Goal: Information Seeking & Learning: Learn about a topic

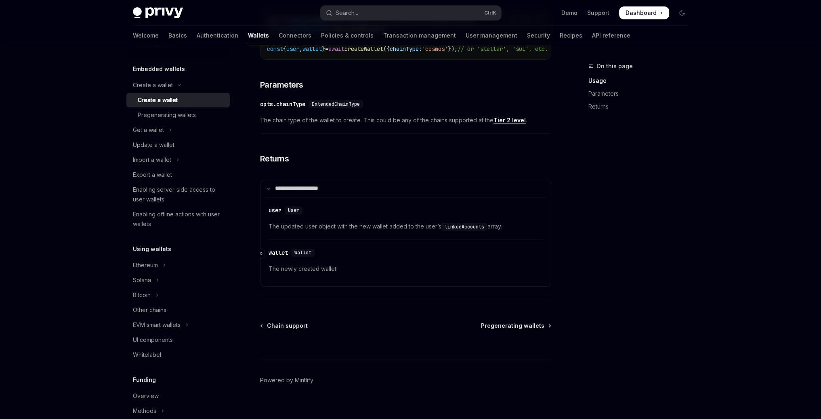
scroll to position [408, 0]
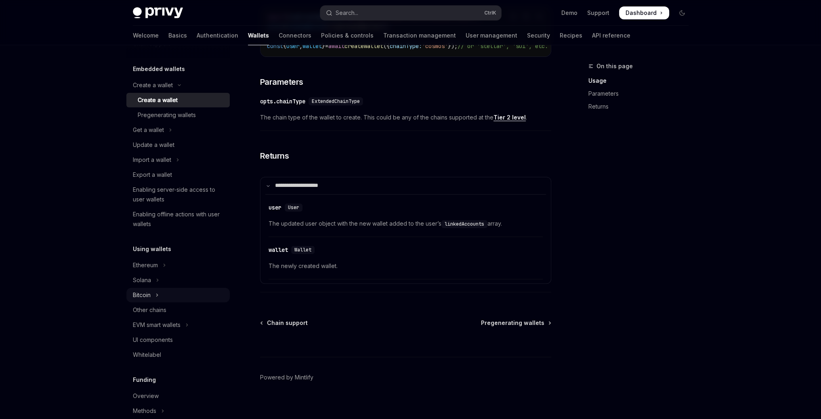
click at [143, 294] on div "Bitcoin" at bounding box center [142, 295] width 18 height 10
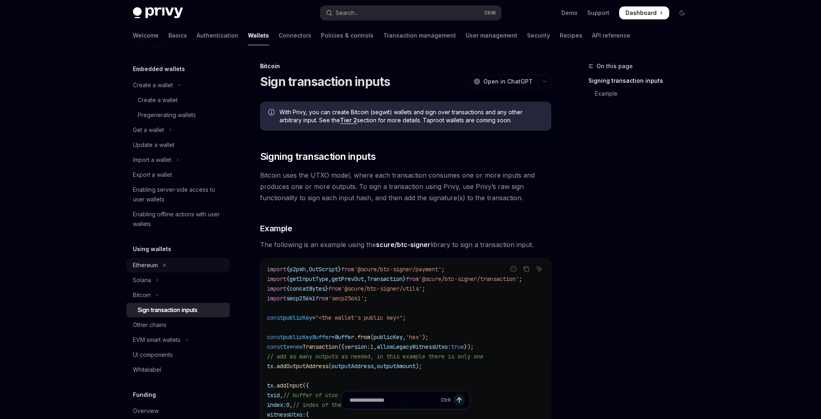
click at [168, 265] on button "Ethereum" at bounding box center [177, 265] width 103 height 15
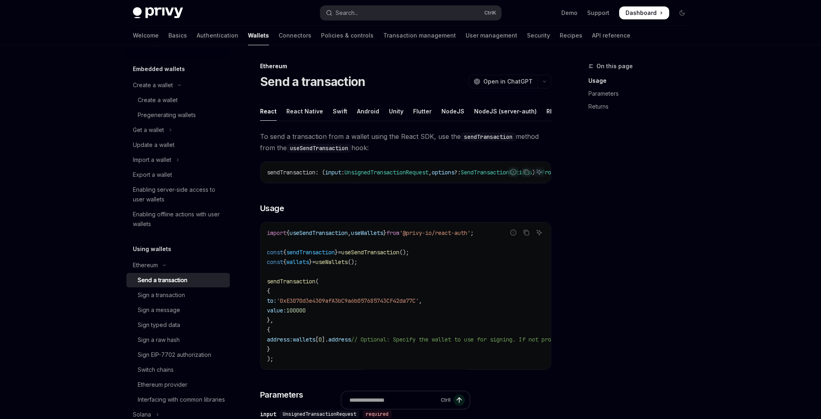
click at [170, 279] on div "Send a transaction" at bounding box center [163, 281] width 50 height 10
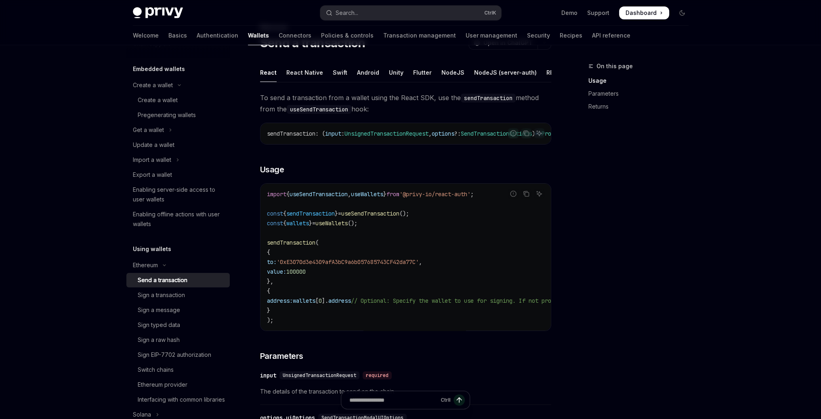
scroll to position [40, 0]
click at [168, 295] on div "Sign a transaction" at bounding box center [161, 295] width 47 height 10
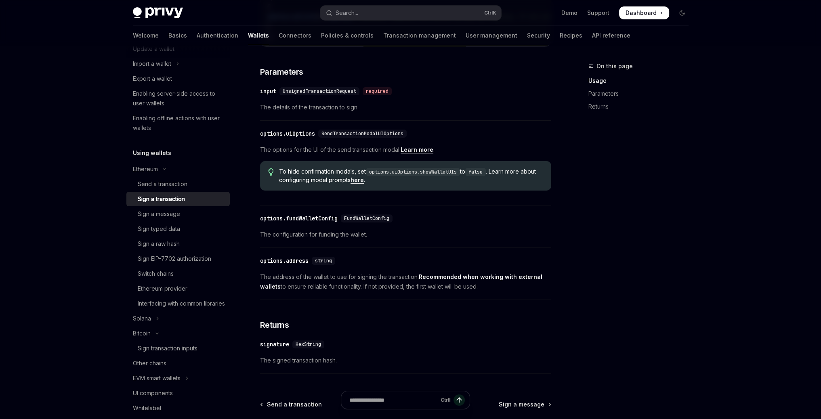
scroll to position [162, 0]
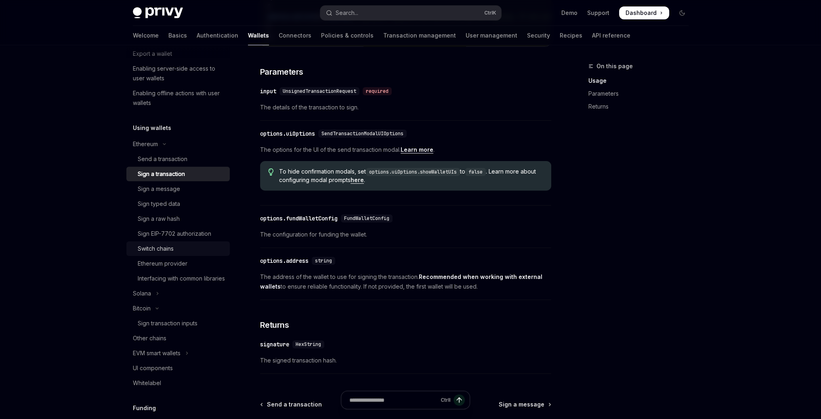
click at [170, 251] on div "Switch chains" at bounding box center [156, 249] width 36 height 10
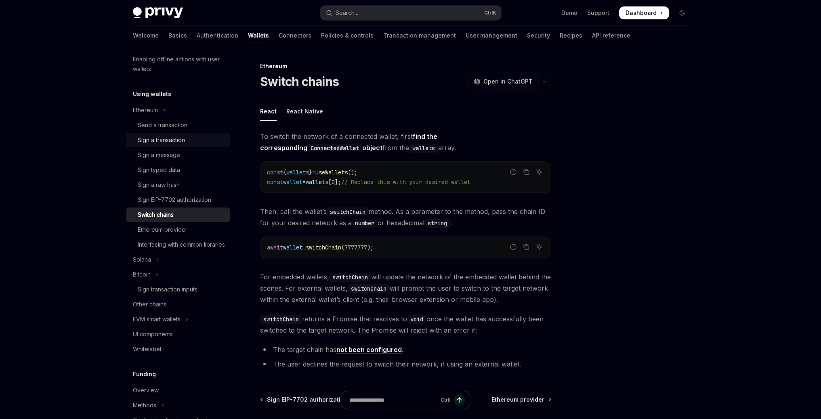
scroll to position [202, 0]
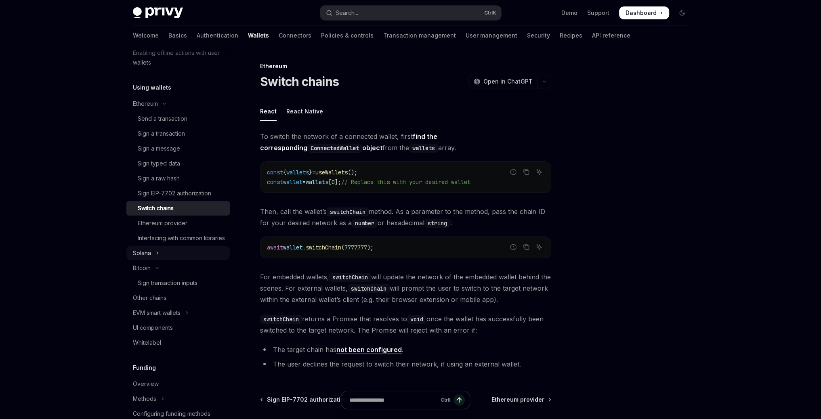
click at [156, 258] on icon "Toggle Solana section" at bounding box center [157, 253] width 3 height 10
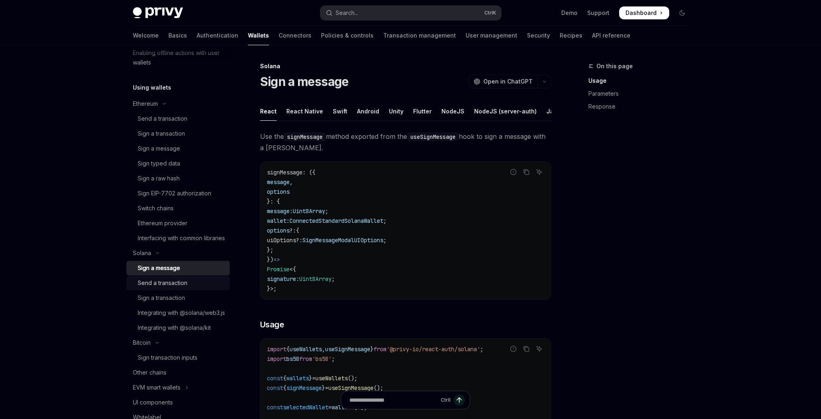
click at [162, 288] on div "Send a transaction" at bounding box center [163, 283] width 50 height 10
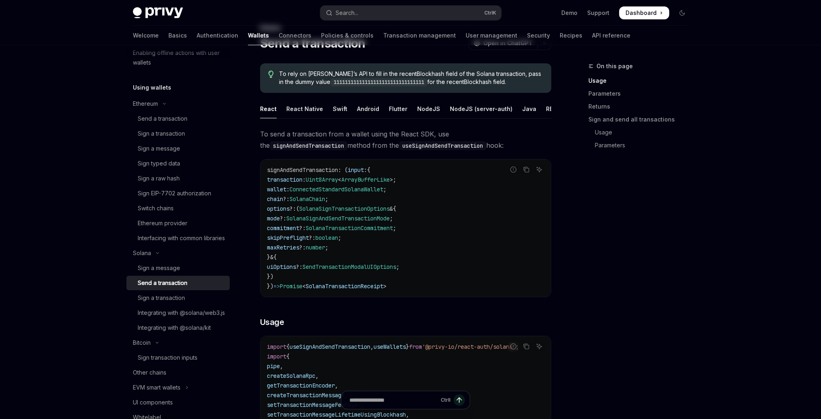
scroll to position [40, 0]
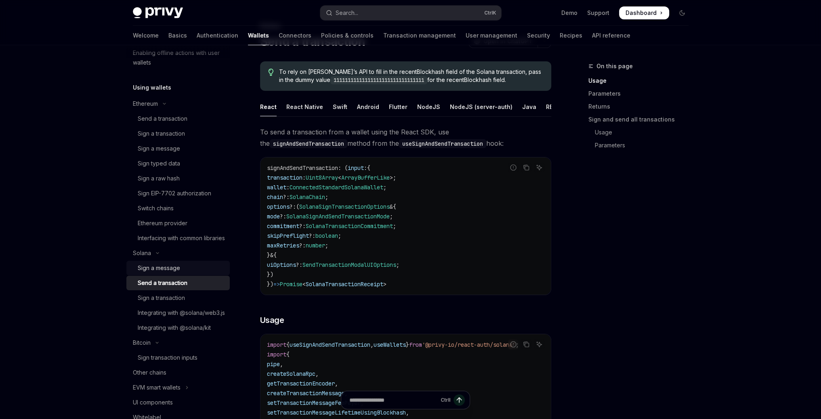
click at [179, 276] on link "Sign a message" at bounding box center [177, 268] width 103 height 15
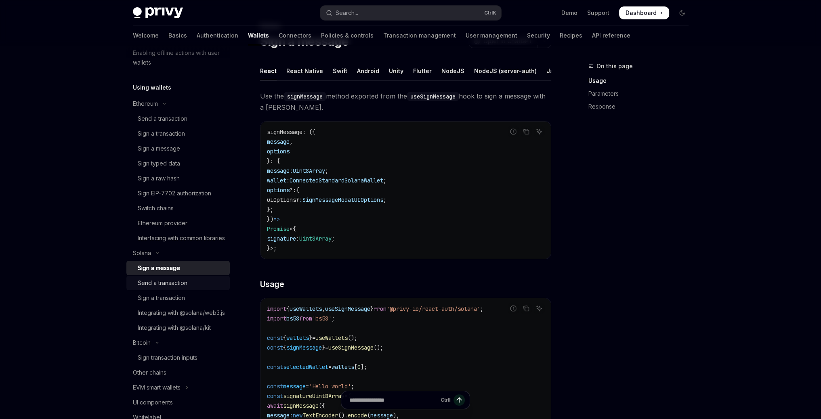
click at [177, 288] on div "Send a transaction" at bounding box center [163, 283] width 50 height 10
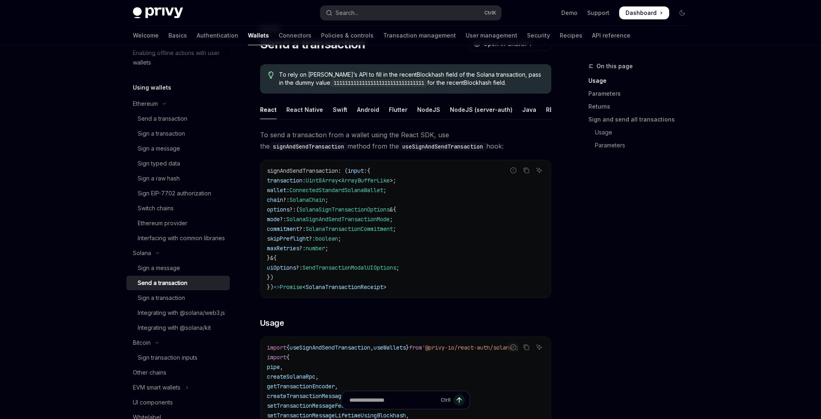
scroll to position [40, 0]
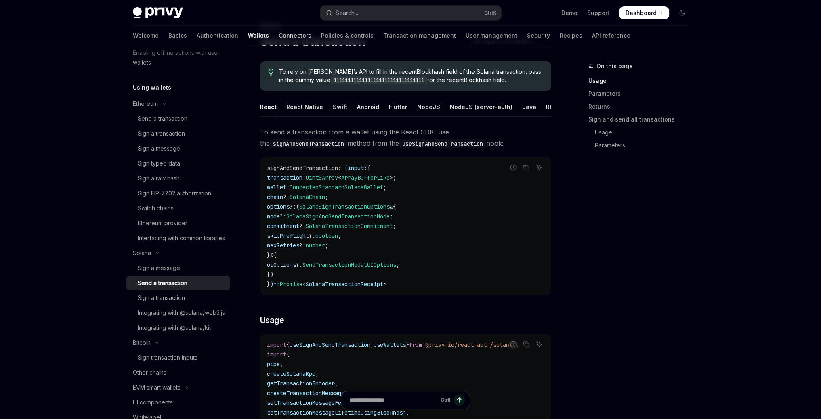
click at [279, 35] on link "Connectors" at bounding box center [295, 35] width 33 height 19
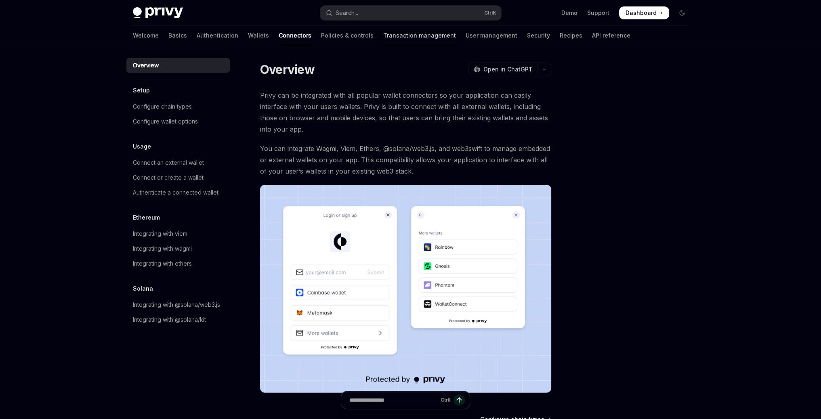
click at [383, 38] on link "Transaction management" at bounding box center [419, 35] width 73 height 19
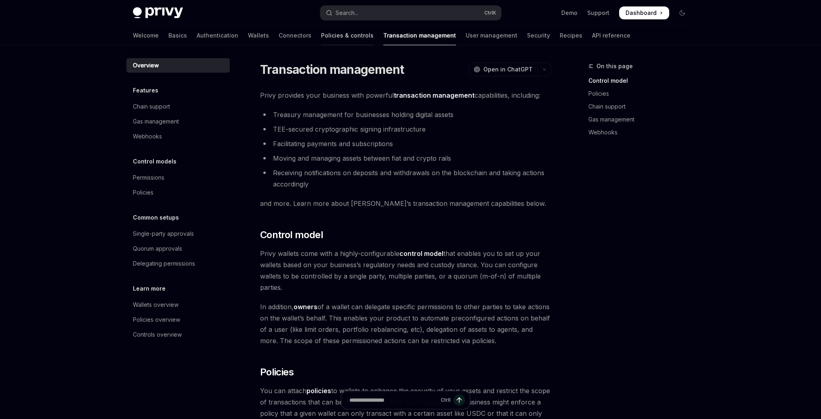
click at [321, 39] on link "Policies & controls" at bounding box center [347, 35] width 53 height 19
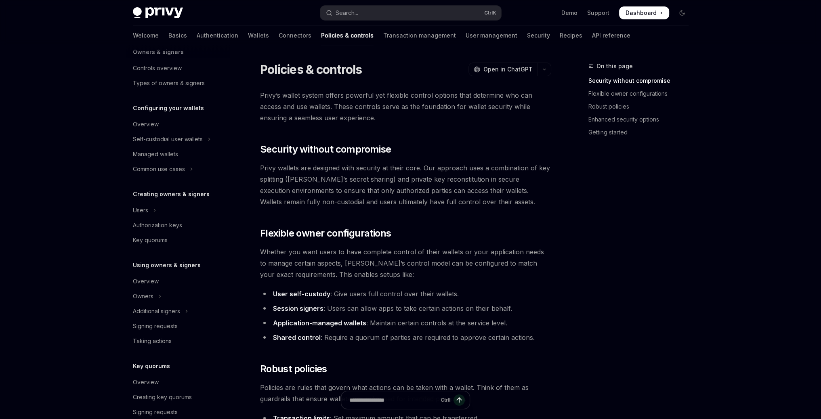
scroll to position [40, 0]
click at [279, 33] on link "Connectors" at bounding box center [295, 35] width 33 height 19
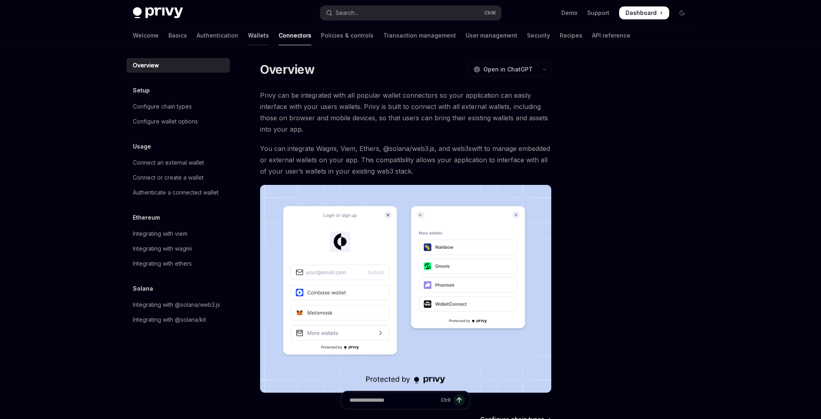
click at [248, 43] on link "Wallets" at bounding box center [258, 35] width 21 height 19
type textarea "*"
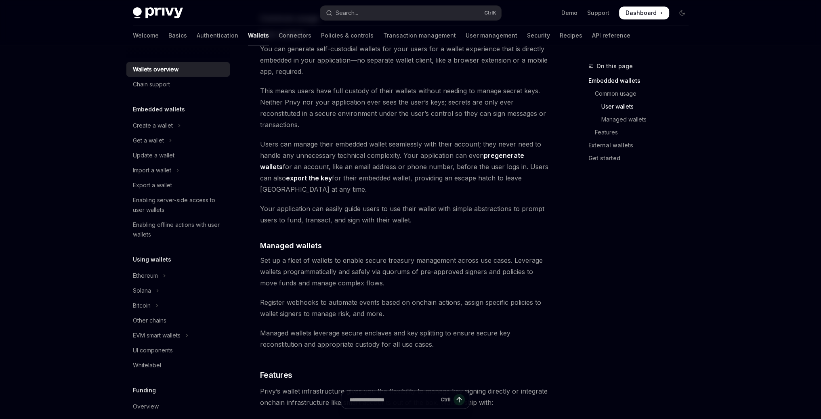
scroll to position [606, 0]
